Goal: Task Accomplishment & Management: Complete application form

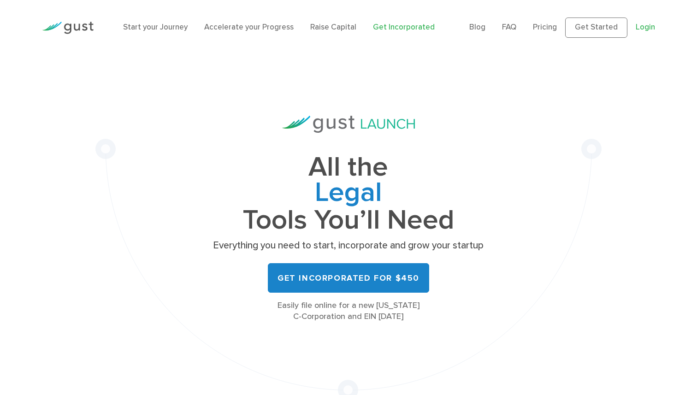
click at [646, 28] on link "Login" at bounding box center [644, 27] width 19 height 9
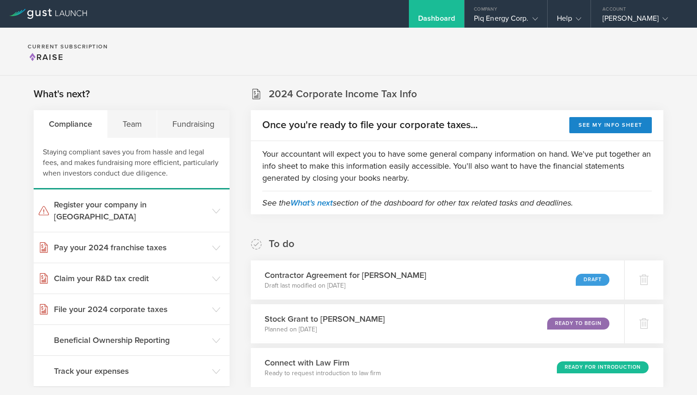
click at [441, 17] on div "Dashboard" at bounding box center [436, 21] width 37 height 14
click at [140, 124] on div "Team" at bounding box center [132, 124] width 50 height 28
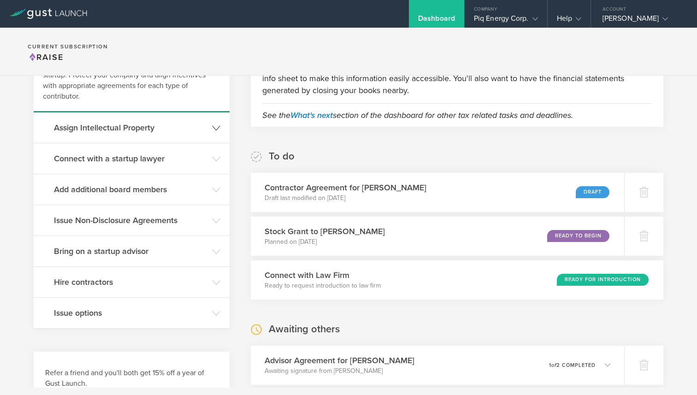
scroll to position [101, 0]
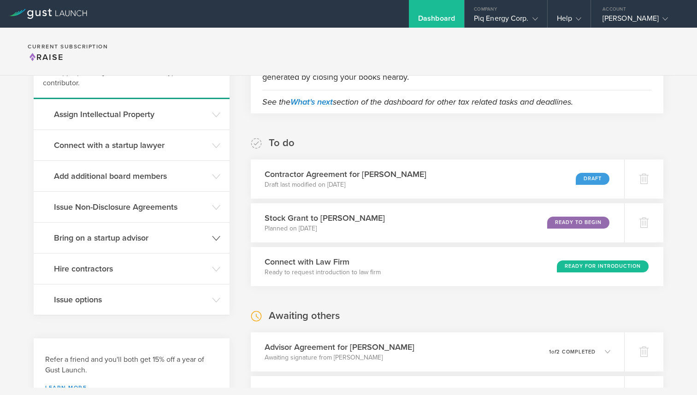
click at [160, 239] on h3 "Bring on a startup advisor" at bounding box center [130, 238] width 153 height 12
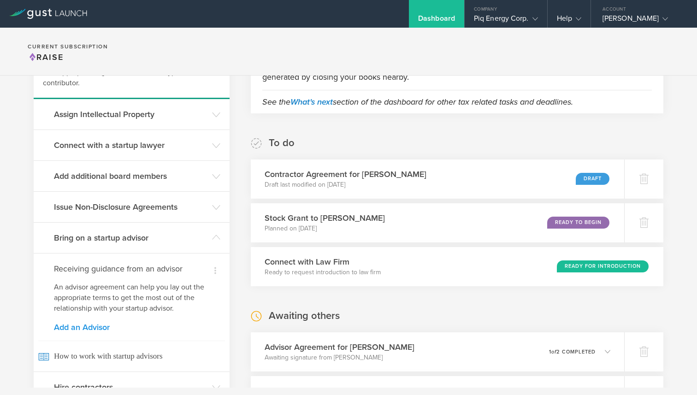
click at [89, 327] on link "Add an Advisor" at bounding box center [131, 327] width 155 height 8
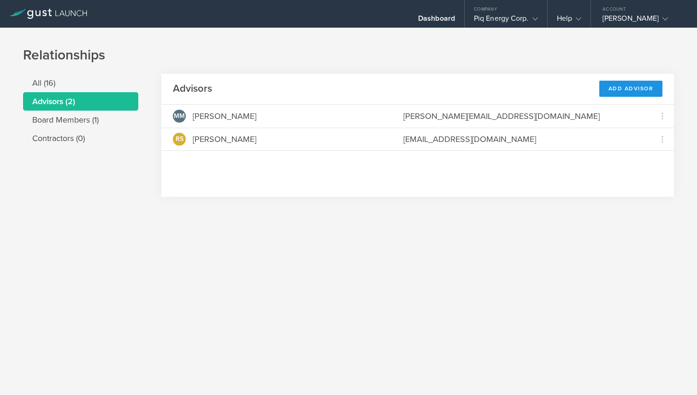
click at [629, 88] on div "Add Advisor" at bounding box center [631, 89] width 64 height 16
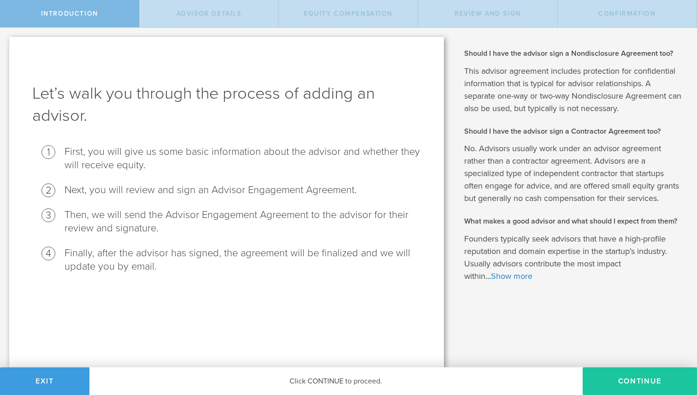
click at [617, 378] on button "Continue" at bounding box center [639, 381] width 114 height 28
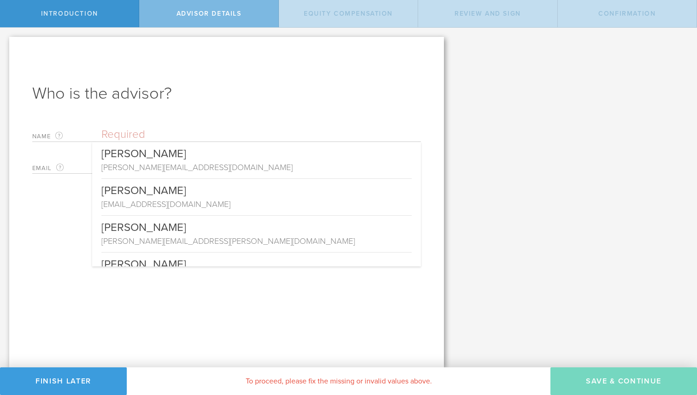
click at [164, 131] on input "text" at bounding box center [260, 135] width 319 height 14
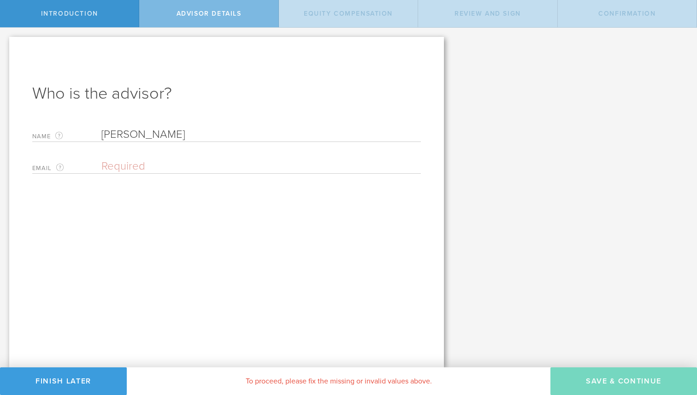
type input "[PERSON_NAME]"
click at [247, 153] on div "Name The first and last name of the person that will be your advisor. [PERSON_N…" at bounding box center [226, 148] width 388 height 51
click at [224, 167] on input "[PERSON_NAME]" at bounding box center [258, 166] width 315 height 14
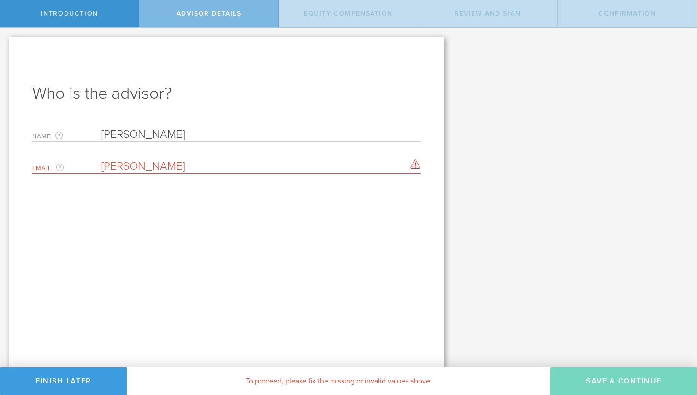
click at [224, 167] on input "[PERSON_NAME]" at bounding box center [258, 166] width 315 height 14
click at [188, 166] on input "prr@" at bounding box center [258, 166] width 315 height 14
paste input "[DOMAIN_NAME]"
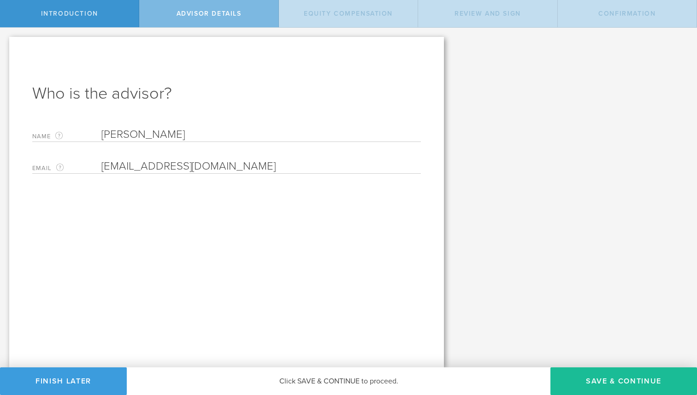
type input "[EMAIL_ADDRESS][DOMAIN_NAME]"
click at [176, 132] on input "[PERSON_NAME]" at bounding box center [260, 135] width 319 height 14
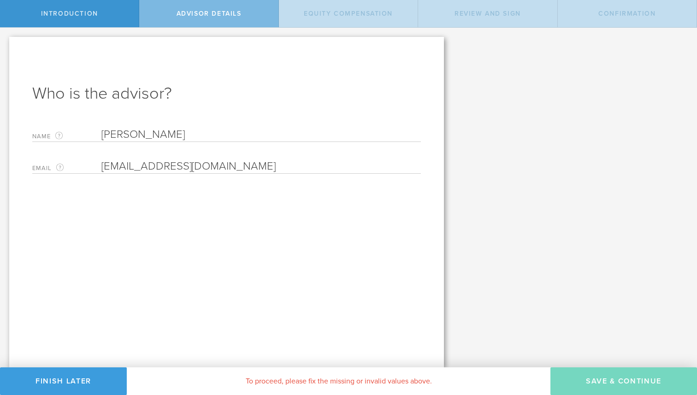
type input "[PERSON_NAME]"
click at [265, 165] on input "email" at bounding box center [258, 166] width 315 height 14
type input "p"
paste input "[EMAIL_ADDRESS][DOMAIN_NAME]"
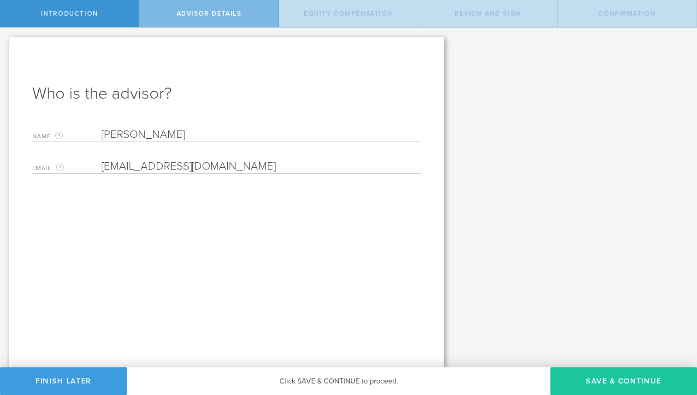
type input "[EMAIL_ADDRESS][DOMAIN_NAME]"
click at [597, 381] on button "Save & Continue" at bounding box center [623, 381] width 147 height 28
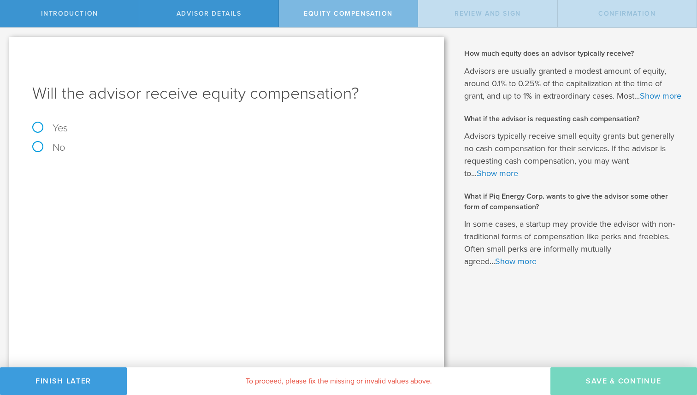
click at [48, 126] on label "Yes" at bounding box center [226, 128] width 388 height 10
click at [6, 42] on input "Yes" at bounding box center [3, 35] width 6 height 15
radio input "true"
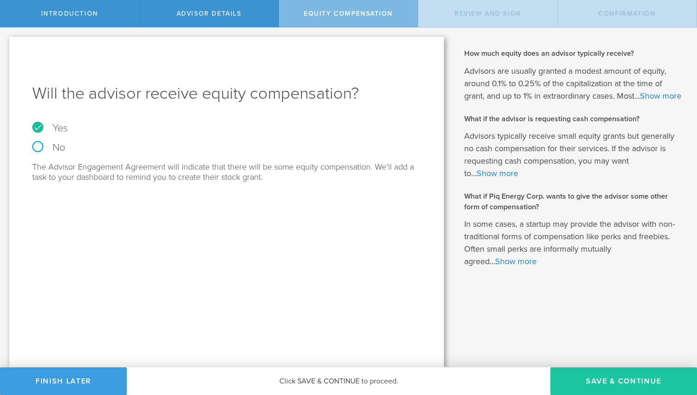
click at [624, 382] on button "Save & Continue" at bounding box center [623, 381] width 147 height 28
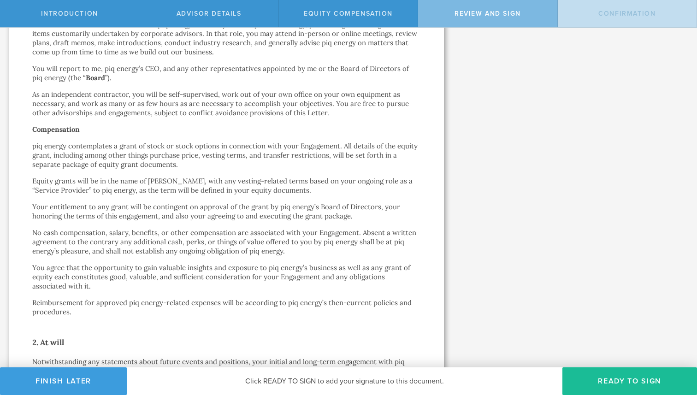
scroll to position [211, 0]
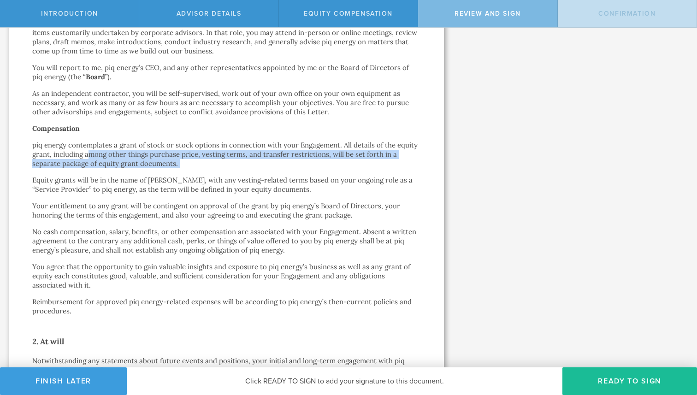
drag, startPoint x: 88, startPoint y: 150, endPoint x: 161, endPoint y: 175, distance: 76.4
drag, startPoint x: 134, startPoint y: 154, endPoint x: 168, endPoint y: 167, distance: 36.5
click at [168, 167] on p "piq energy contemplates a grant of stock or stock options in connection with yo…" at bounding box center [226, 155] width 388 height 28
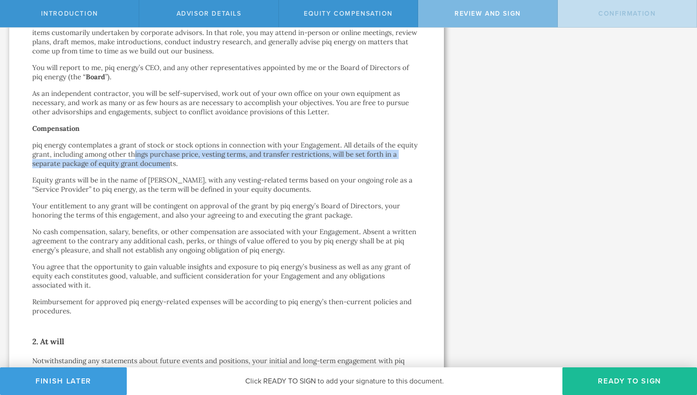
click at [168, 167] on p "piq energy contemplates a grant of stock or stock options in connection with yo…" at bounding box center [226, 155] width 388 height 28
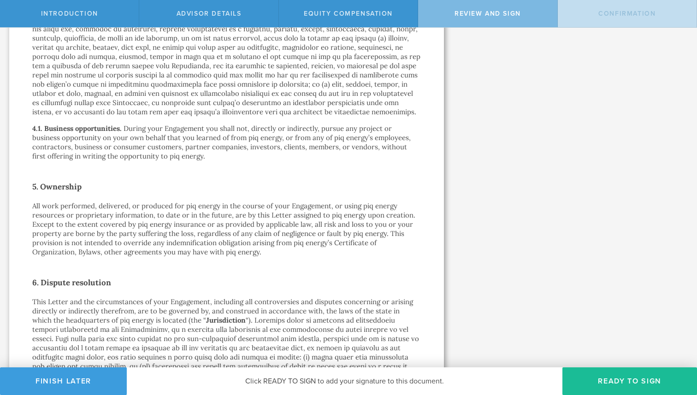
scroll to position [1176, 0]
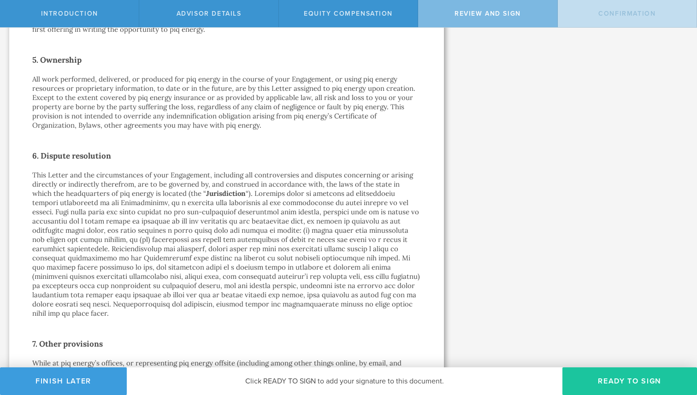
click at [639, 381] on button "Ready to Sign" at bounding box center [629, 381] width 135 height 28
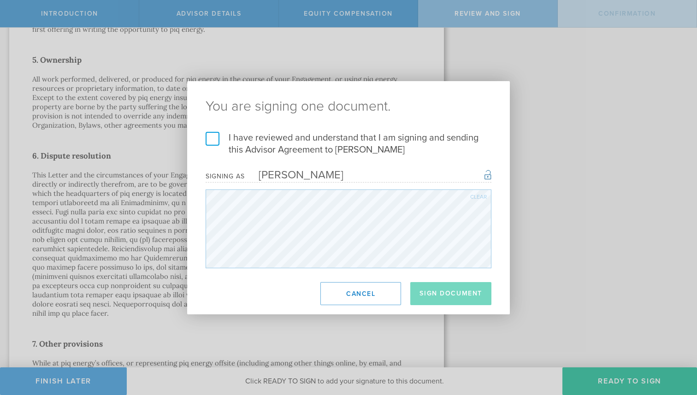
click at [218, 141] on label "I have reviewed and understand that I am signing and sending this Advisor Agree…" at bounding box center [349, 144] width 286 height 24
click at [0, 0] on input "I have reviewed and understand that I am signing and sending this Advisor Agree…" at bounding box center [0, 0] width 0 height 0
click at [438, 301] on button "Sign Document" at bounding box center [450, 293] width 81 height 23
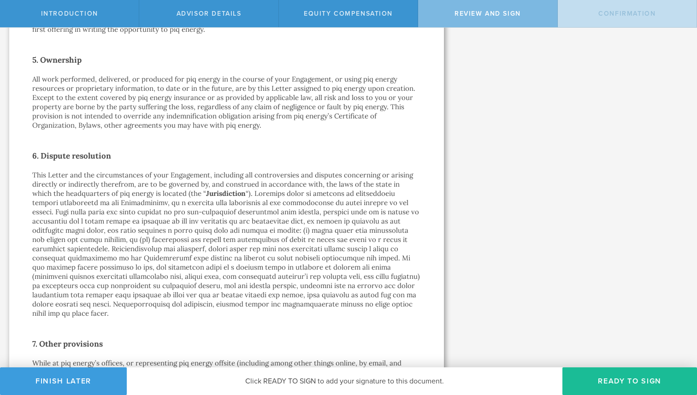
scroll to position [0, 0]
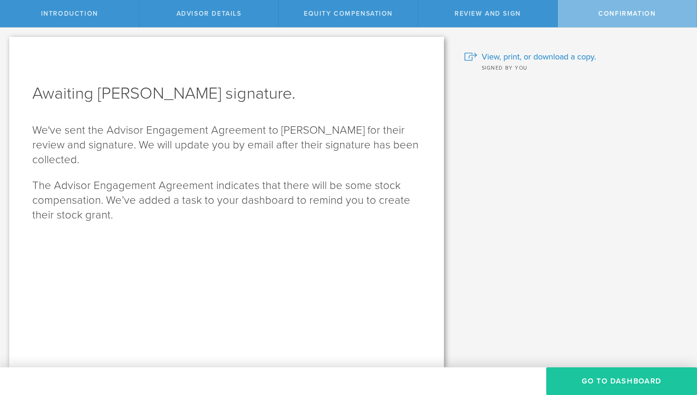
click at [594, 382] on button "Go To Dashboard" at bounding box center [621, 381] width 151 height 28
